Goal: Task Accomplishment & Management: Use online tool/utility

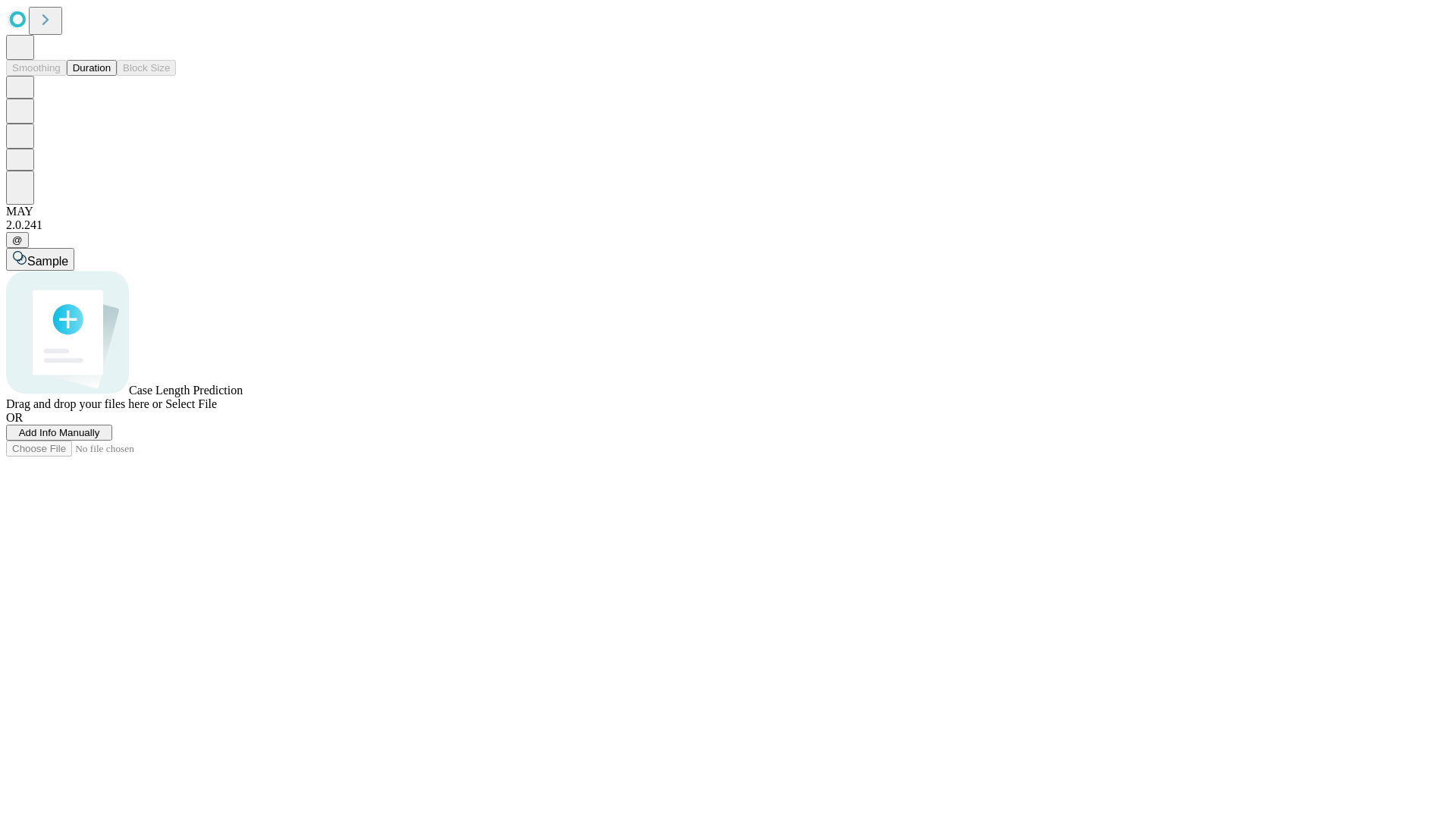
click at [111, 76] on button "Duration" at bounding box center [91, 68] width 50 height 16
click at [100, 438] on span "Add Info Manually" at bounding box center [59, 433] width 81 height 11
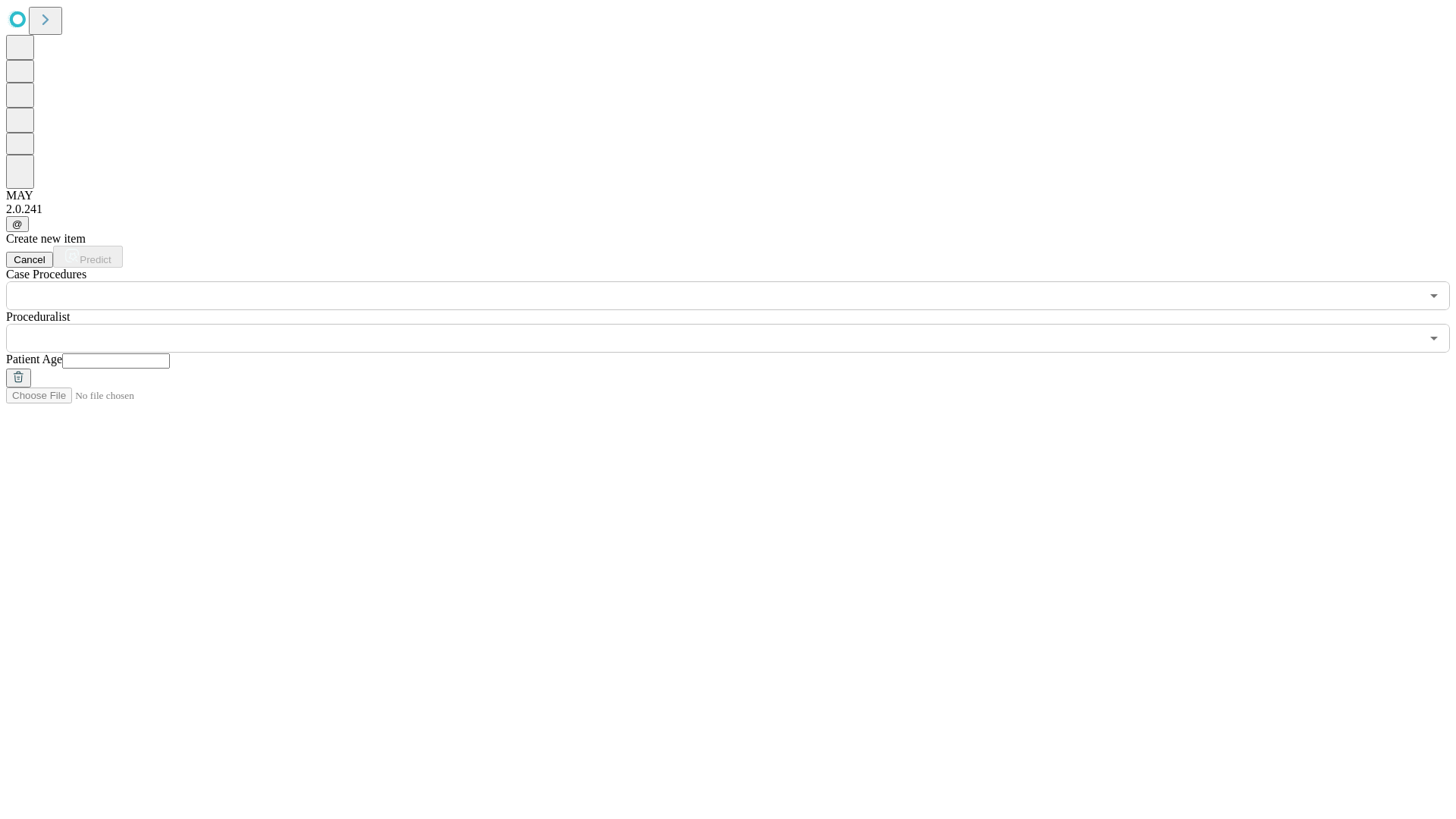
click at [170, 353] on input "text" at bounding box center [116, 361] width 108 height 16
type input "**"
click at [739, 324] on input "text" at bounding box center [713, 339] width 1415 height 29
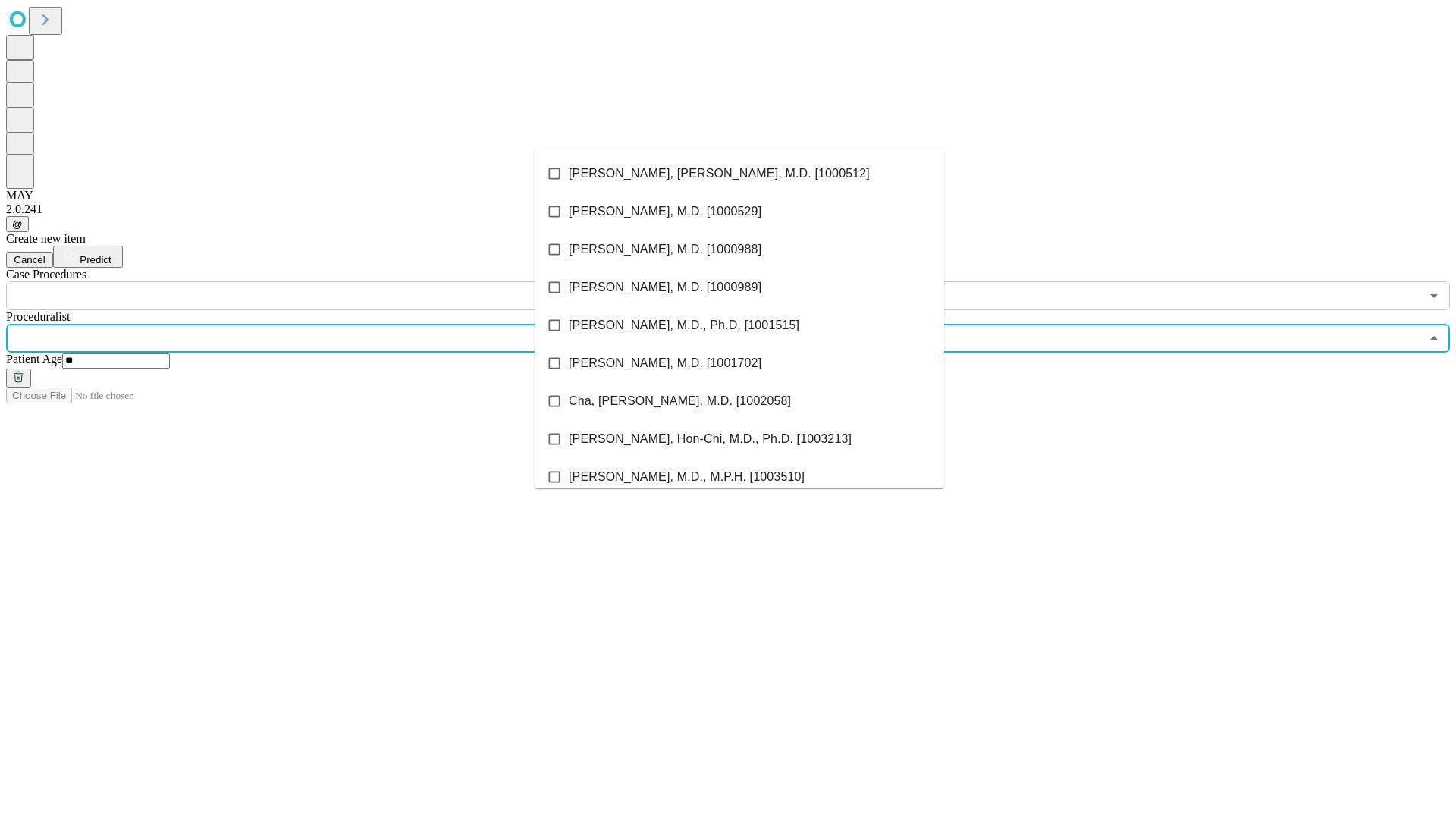
click at [740, 173] on li "[PERSON_NAME], [PERSON_NAME], M.D. [1000512]" at bounding box center [739, 173] width 409 height 38
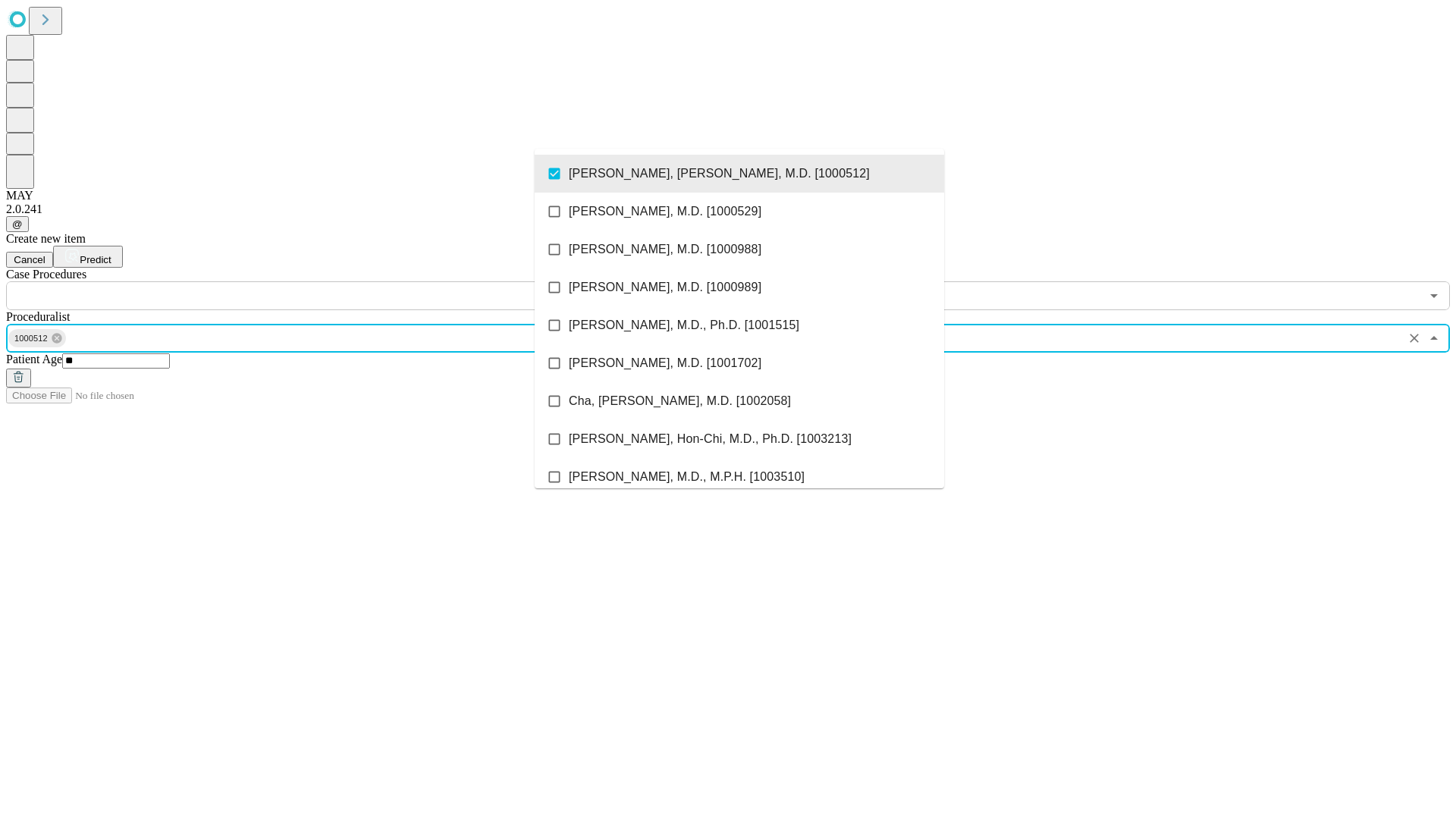
click at [319, 281] on input "text" at bounding box center [713, 296] width 1415 height 29
